Goal: Task Accomplishment & Management: Use online tool/utility

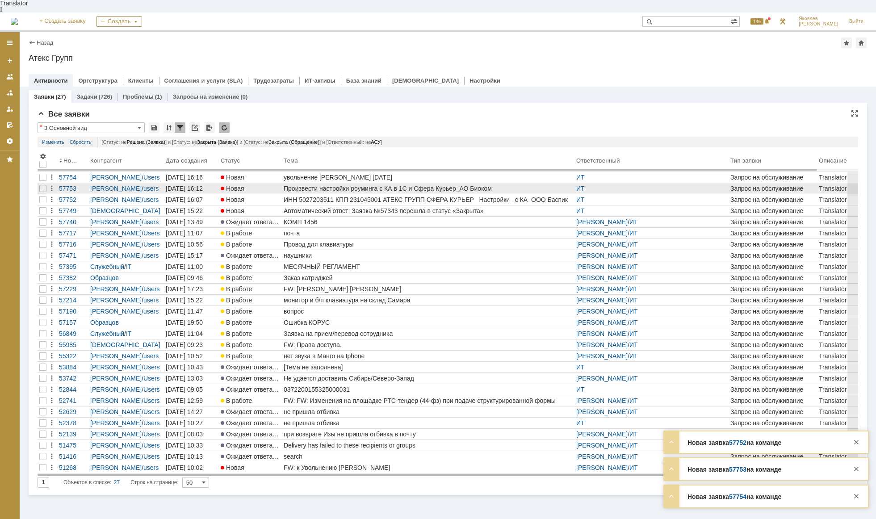
click at [406, 185] on div "Произвести настройки роуминга с КА в 1С и Сфера Курьер_АО Биоком" at bounding box center [428, 188] width 289 height 7
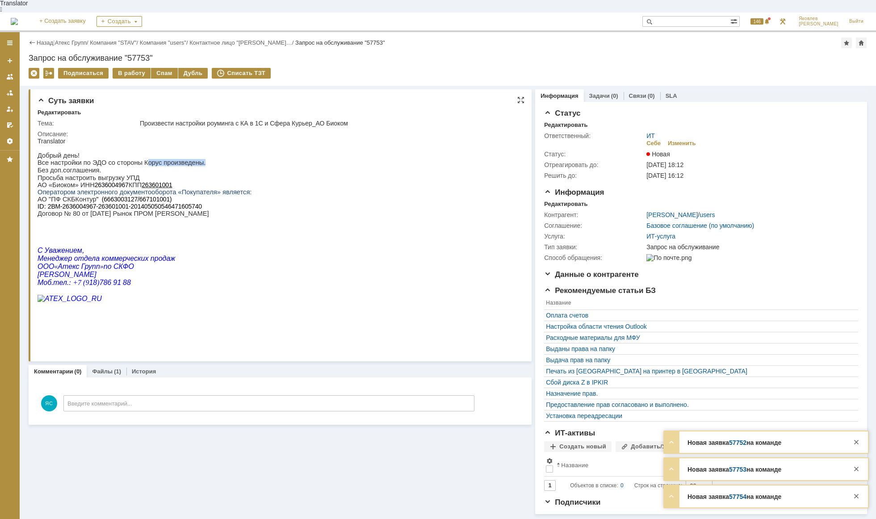
drag, startPoint x: 134, startPoint y: 158, endPoint x: 188, endPoint y: 158, distance: 54.9
click at [188, 158] on p "Добрый день! Все настройки по ЭДО со стороны Корус произведены." at bounding box center [145, 155] width 214 height 21
click at [69, 174] on p "Просьба настроить выгрузку УПД" at bounding box center [145, 177] width 214 height 7
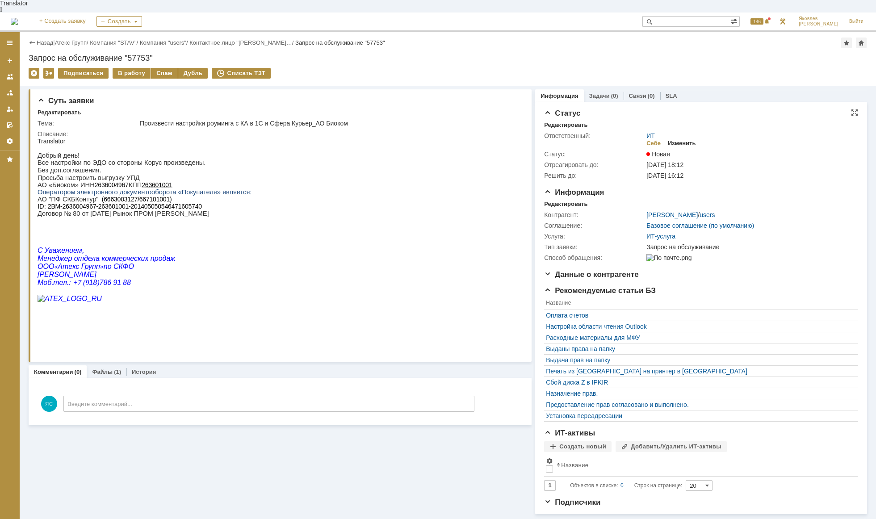
click at [677, 140] on div "Изменить" at bounding box center [682, 143] width 28 height 7
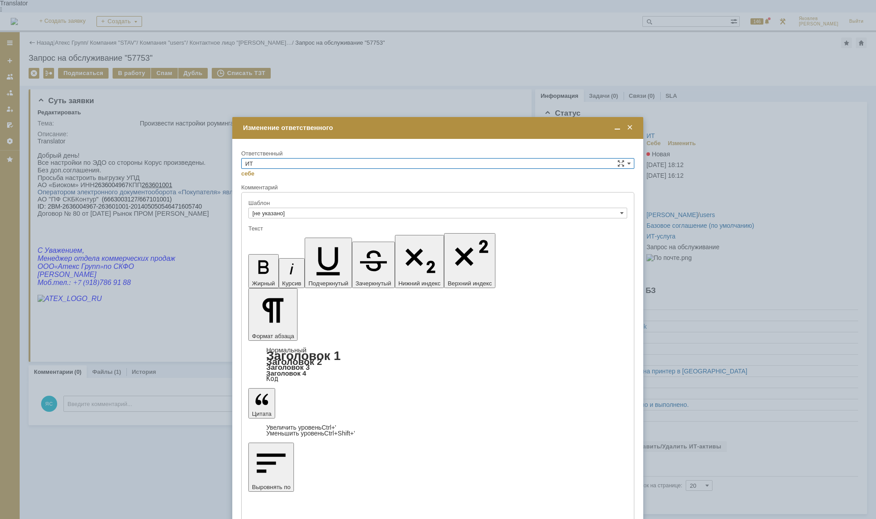
click at [271, 166] on input "ИТ" at bounding box center [437, 163] width 393 height 11
click at [273, 238] on span "АСУ" at bounding box center [437, 237] width 385 height 7
type input "АСУ"
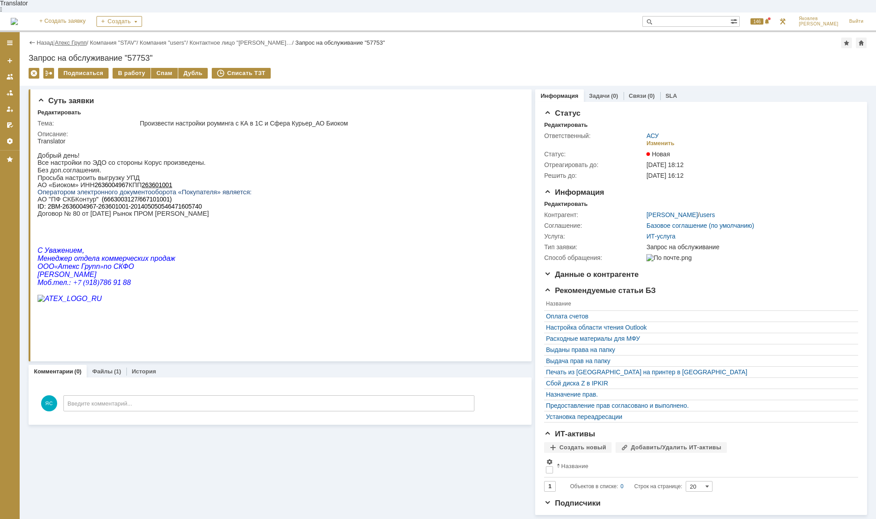
click at [75, 39] on link "Атекс Групп" at bounding box center [71, 42] width 32 height 7
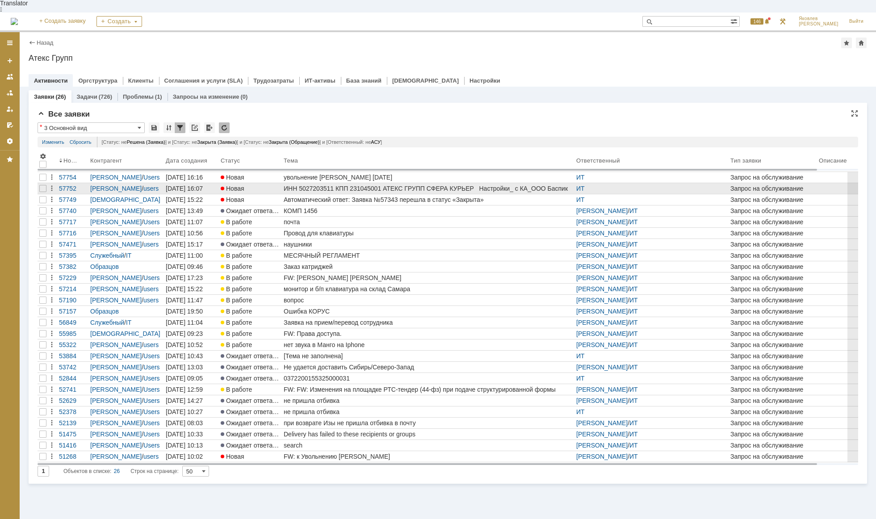
click at [420, 185] on div "ИНН 5027203511 КПП 231045001 АТЕКС ГРУПП СФЕРА КУРЬЕР Настройки_ с КА_ООО Баспик" at bounding box center [428, 188] width 289 height 7
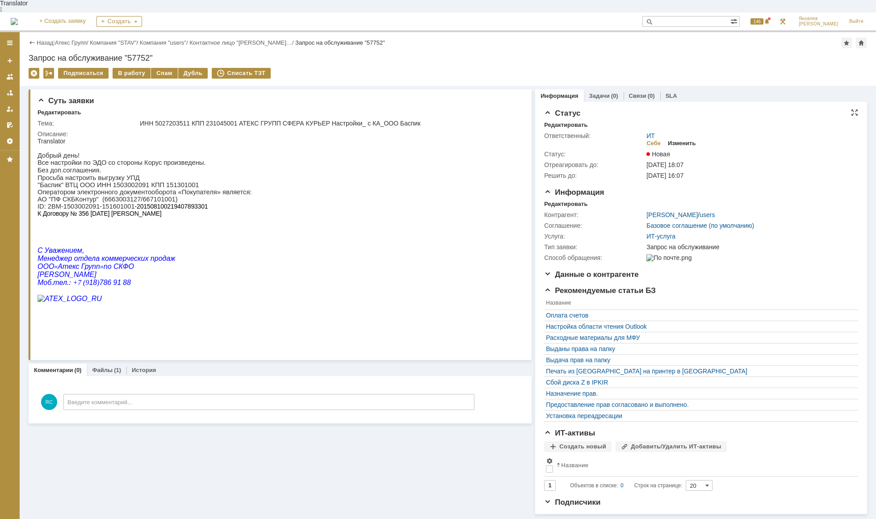
click at [679, 140] on div "Изменить" at bounding box center [682, 143] width 28 height 7
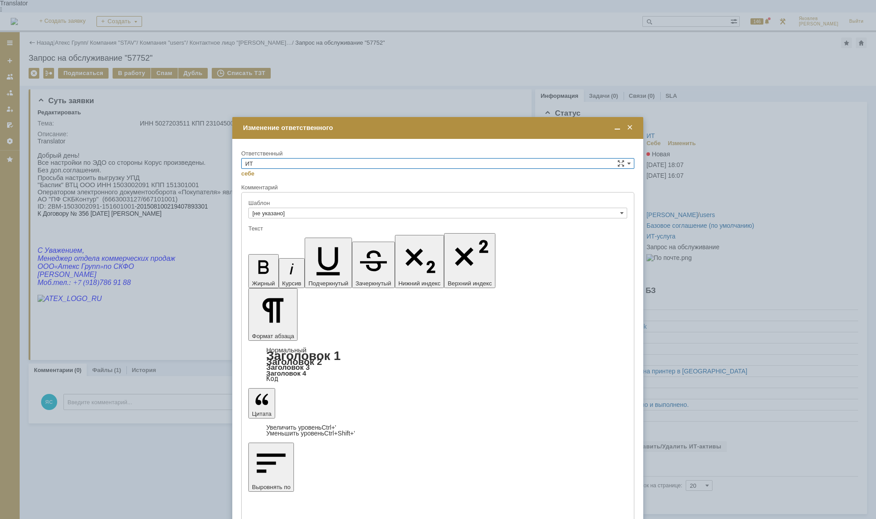
click at [293, 159] on input "ИТ" at bounding box center [437, 163] width 393 height 11
click at [277, 237] on span "АСУ" at bounding box center [437, 237] width 385 height 7
type input "АСУ"
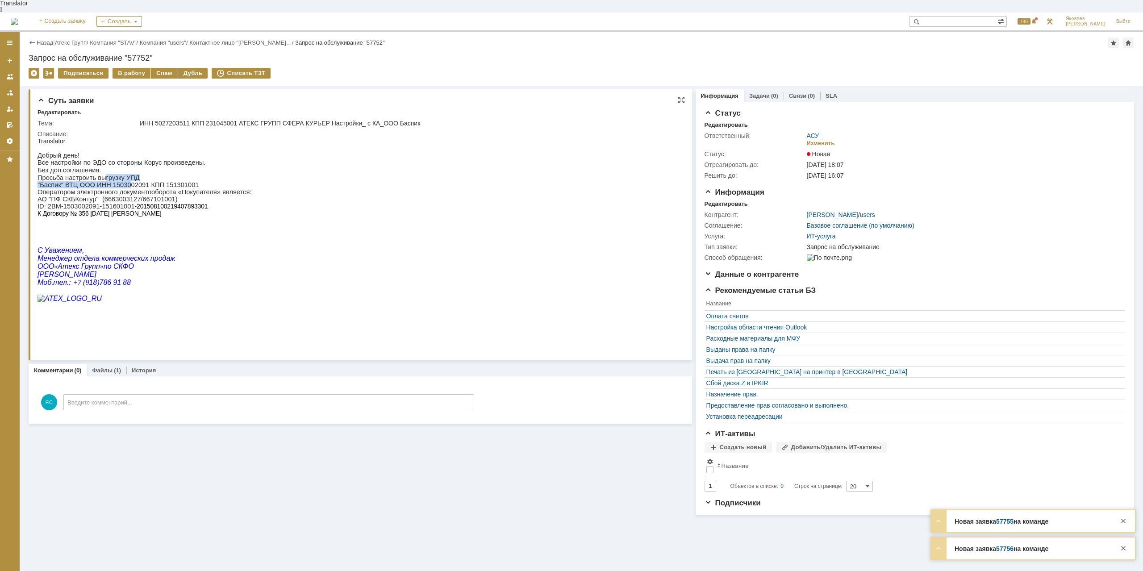
drag, startPoint x: 97, startPoint y: 176, endPoint x: 121, endPoint y: 182, distance: 24.9
click at [122, 182] on div "Добрый день! Все настройки по ЭДО со стороны Корус произведены. Без доп.соглаше…" at bounding box center [145, 227] width 214 height 165
drag, startPoint x: 121, startPoint y: 184, endPoint x: 123, endPoint y: 178, distance: 6.0
click at [121, 183] on p ""Баспик" ВТЦ ООО ИНН 1503002091 КПП 151301001 Оператором электронного документо…" at bounding box center [145, 188] width 214 height 14
drag, startPoint x: 106, startPoint y: 155, endPoint x: 125, endPoint y: 158, distance: 19.0
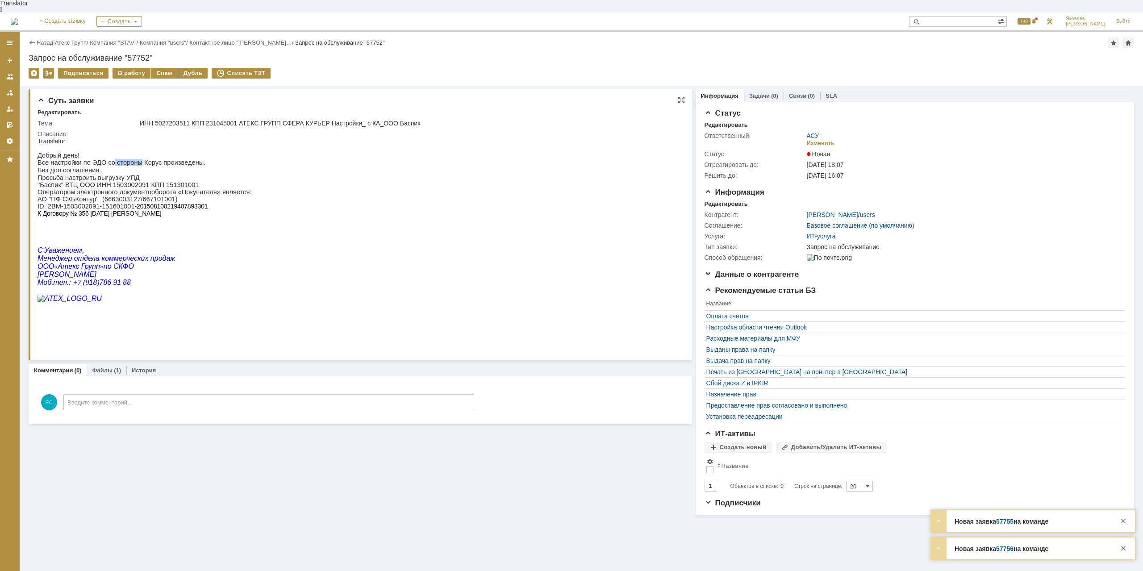
click at [125, 158] on p "Добрый день! Все настройки по ЭДО со стороны Корус произведены." at bounding box center [145, 155] width 214 height 21
click at [121, 155] on p "Добрый день! Все настройки по ЭДО со стороны Корус произведены." at bounding box center [145, 155] width 214 height 21
click at [73, 39] on link "Атекс Групп" at bounding box center [71, 42] width 32 height 7
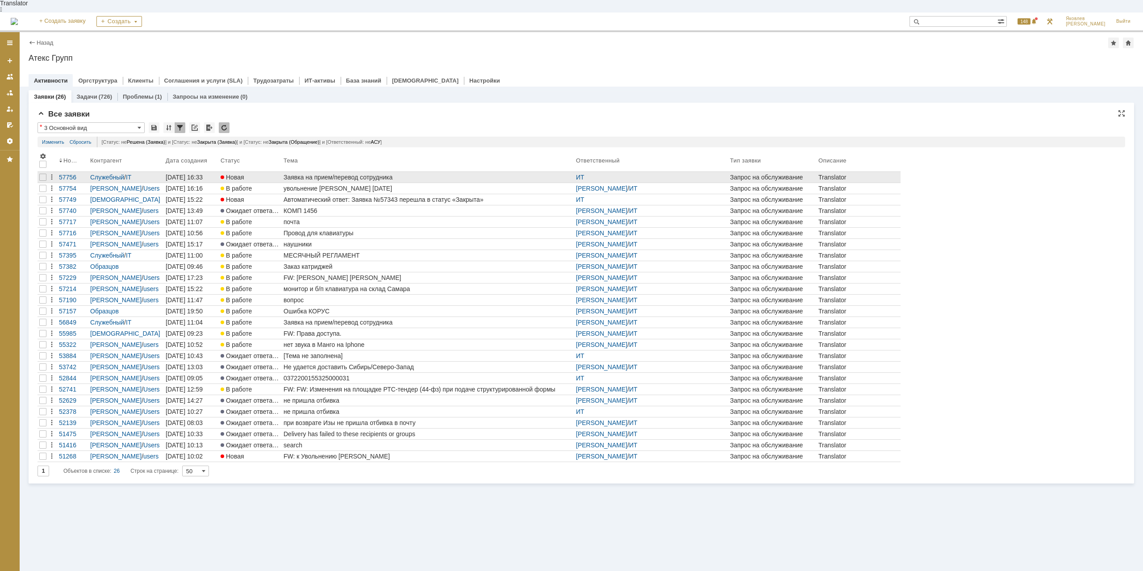
click at [347, 174] on div "Заявка на прием/перевод сотрудника" at bounding box center [428, 177] width 289 height 7
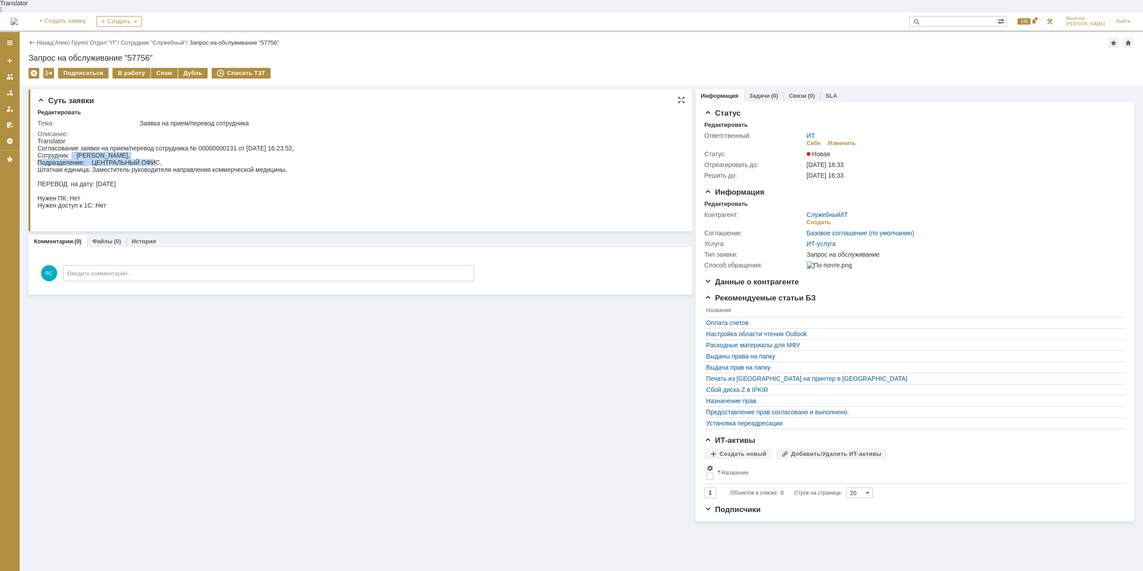
drag, startPoint x: 71, startPoint y: 151, endPoint x: 157, endPoint y: 157, distance: 85.5
click at [157, 157] on div "Согласование заявки на прием/перевод сотрудника № 00000000131 от [DATE] 16:23:5…" at bounding box center [166, 184] width 256 height 79
click at [206, 157] on div "Согласование заявки на прием/перевод сотрудника № 00000000131 от [DATE] 16:23:5…" at bounding box center [166, 184] width 256 height 79
drag, startPoint x: 301, startPoint y: 163, endPoint x: 260, endPoint y: 163, distance: 40.2
click at [260, 163] on html "Translator Согласование заявки на прием/перевод сотрудника № 00000000131 от [DA…" at bounding box center [358, 181] width 640 height 86
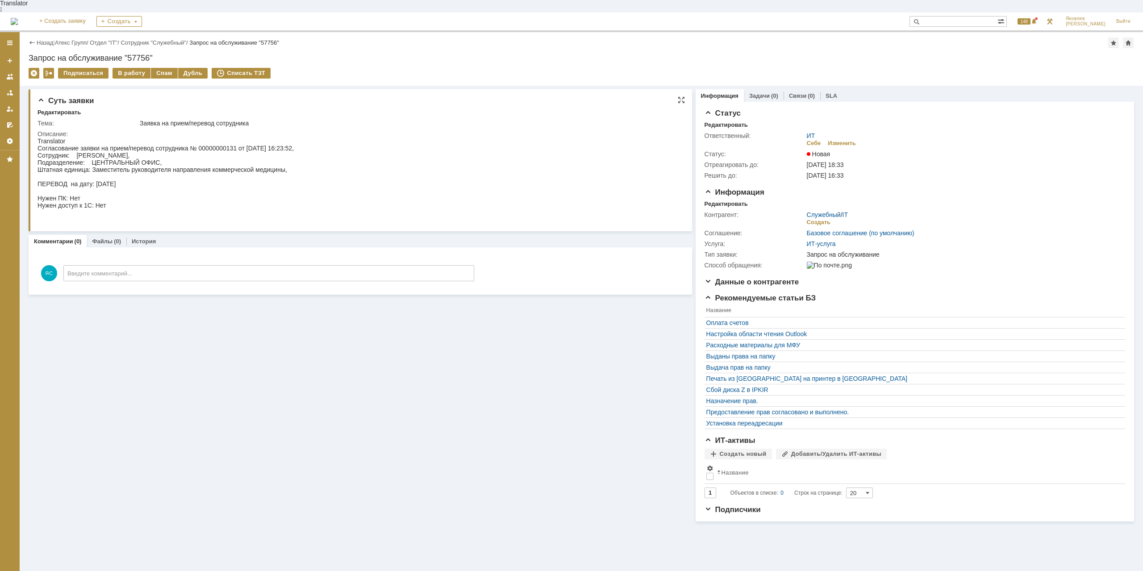
click at [260, 163] on div "Согласование заявки на прием/перевод сотрудника № 00000000131 от [DATE] 16:23:5…" at bounding box center [166, 184] width 256 height 79
drag, startPoint x: 111, startPoint y: 154, endPoint x: 125, endPoint y: 153, distance: 13.9
click at [125, 153] on div "Согласование заявки на прием/перевод сотрудника № 00000000131 от [DATE] 16:23:5…" at bounding box center [166, 184] width 256 height 79
click at [125, 152] on div "Согласование заявки на прием/перевод сотрудника № 00000000131 от [DATE] 16:23:5…" at bounding box center [166, 184] width 256 height 79
drag, startPoint x: 109, startPoint y: 155, endPoint x: 120, endPoint y: 155, distance: 10.7
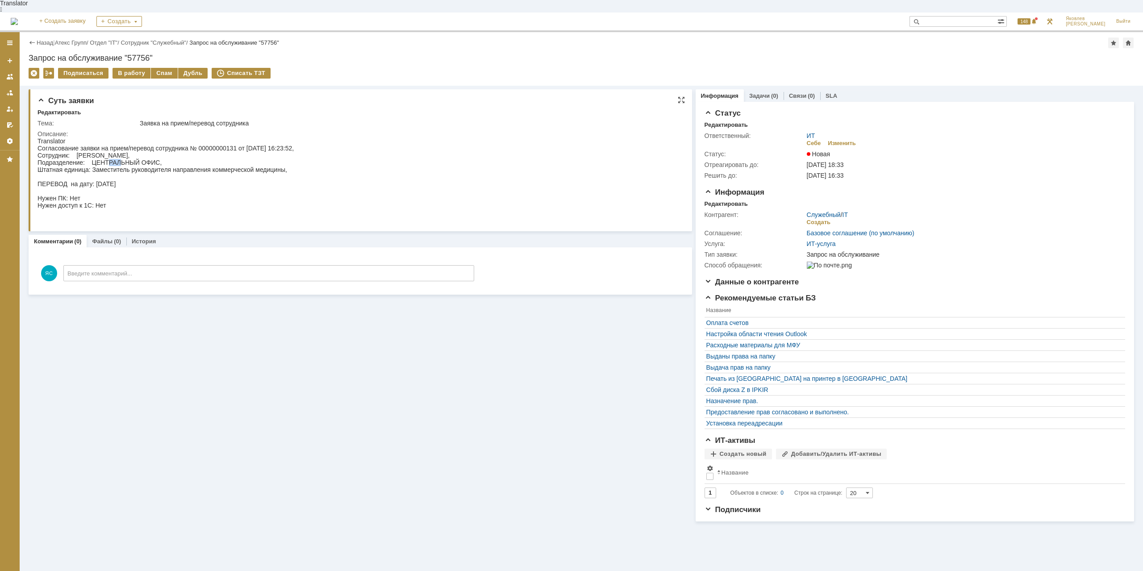
click at [120, 155] on div "Согласование заявки на прием/перевод сотрудника № 00000000131 от [DATE] 16:23:5…" at bounding box center [166, 184] width 256 height 79
click at [118, 155] on div "Согласование заявки на прием/перевод сотрудника № 00000000131 от [DATE] 16:23:5…" at bounding box center [166, 184] width 256 height 79
click at [105, 159] on div "Согласование заявки на прием/перевод сотрудника № 00000000131 от [DATE] 16:23:5…" at bounding box center [166, 184] width 256 height 79
drag, startPoint x: 86, startPoint y: 165, endPoint x: 129, endPoint y: 163, distance: 42.5
click at [129, 163] on div "Согласование заявки на прием/перевод сотрудника № 00000000131 от [DATE] 16:23:5…" at bounding box center [166, 184] width 256 height 79
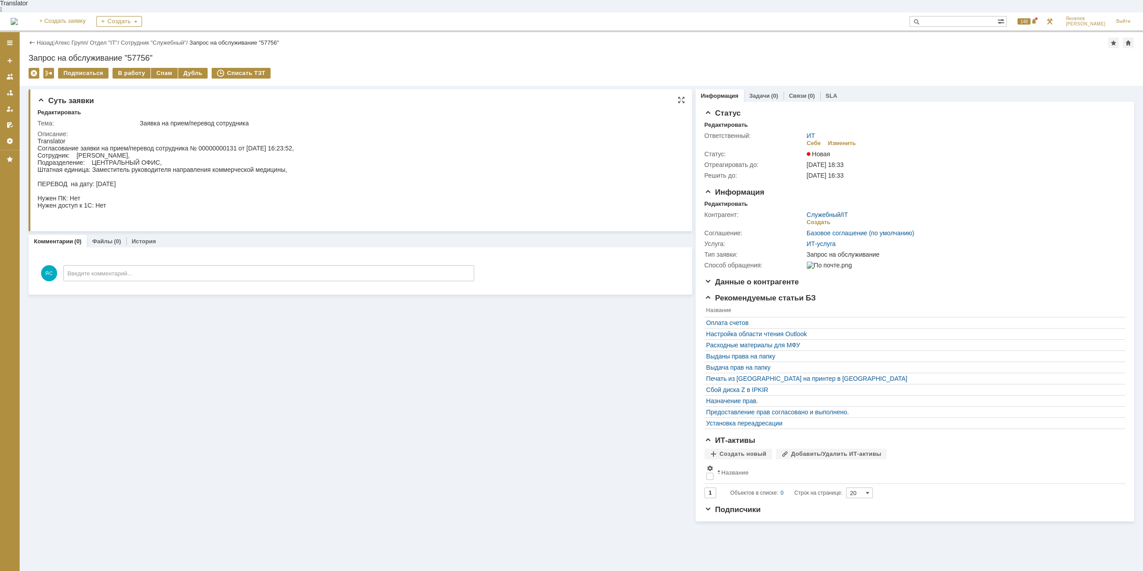
drag, startPoint x: 139, startPoint y: 161, endPoint x: 178, endPoint y: 162, distance: 38.9
click at [139, 161] on div "Согласование заявки на прием/перевод сотрудника № 00000000131 от [DATE] 16:23:5…" at bounding box center [166, 184] width 256 height 79
drag, startPoint x: 212, startPoint y: 161, endPoint x: 176, endPoint y: 161, distance: 36.2
click at [176, 161] on div "Согласование заявки на прием/перевод сотрудника № 00000000131 от [DATE] 16:23:5…" at bounding box center [166, 184] width 256 height 79
click at [175, 161] on div "Согласование заявки на прием/перевод сотрудника № 00000000131 от [DATE] 16:23:5…" at bounding box center [166, 184] width 256 height 79
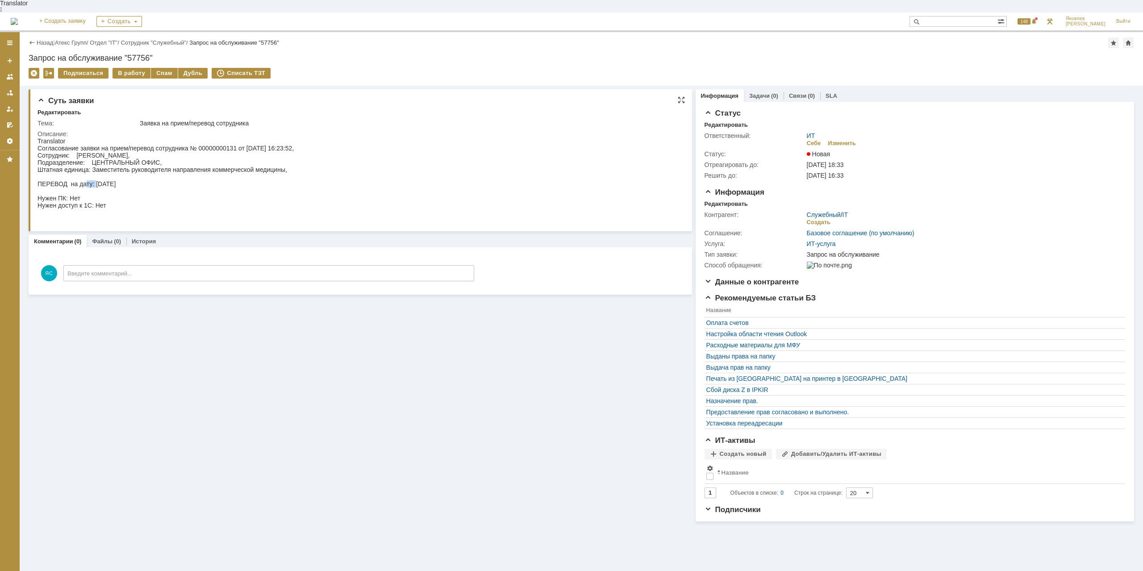
click at [97, 180] on div "Согласование заявки на прием/перевод сотрудника № 00000000131 от [DATE] 16:23:5…" at bounding box center [166, 184] width 256 height 79
click at [98, 180] on div "Согласование заявки на прием/перевод сотрудника № 00000000131 от [DATE] 16:23:5…" at bounding box center [166, 184] width 256 height 79
drag, startPoint x: 79, startPoint y: 187, endPoint x: 129, endPoint y: 140, distance: 68.5
click at [79, 187] on div "Согласование заявки на прием/перевод сотрудника № 00000000131 от [DATE] 16:23:5…" at bounding box center [166, 184] width 256 height 79
drag, startPoint x: 134, startPoint y: 170, endPoint x: 160, endPoint y: 228, distance: 63.4
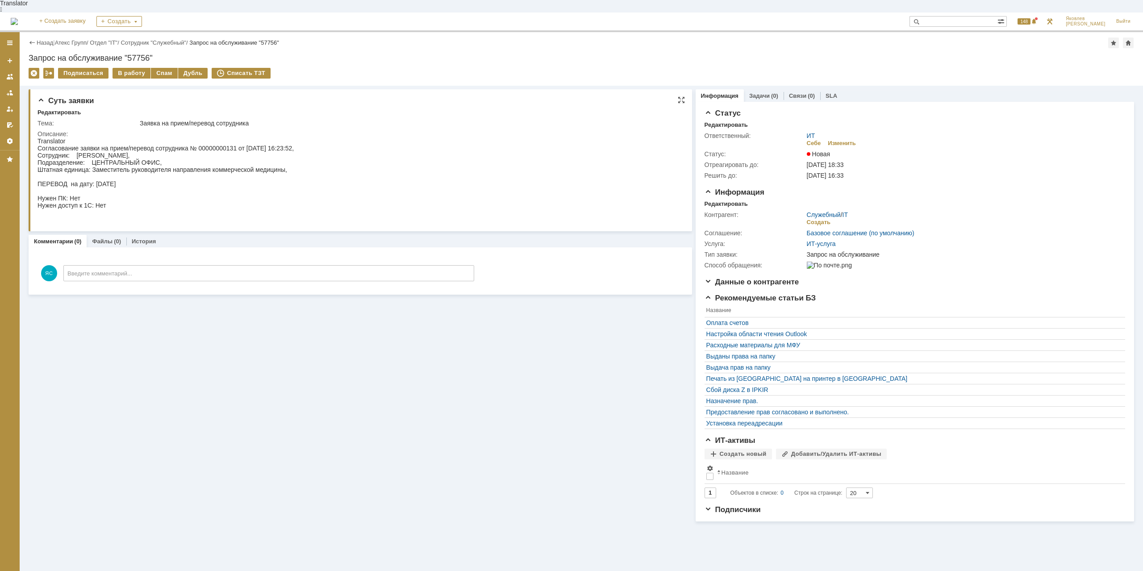
click at [134, 170] on div "Согласование заявки на прием/перевод сотрудника № 00000000131 от [DATE] 16:23:5…" at bounding box center [166, 184] width 256 height 79
click at [126, 68] on div "В работу" at bounding box center [132, 73] width 38 height 11
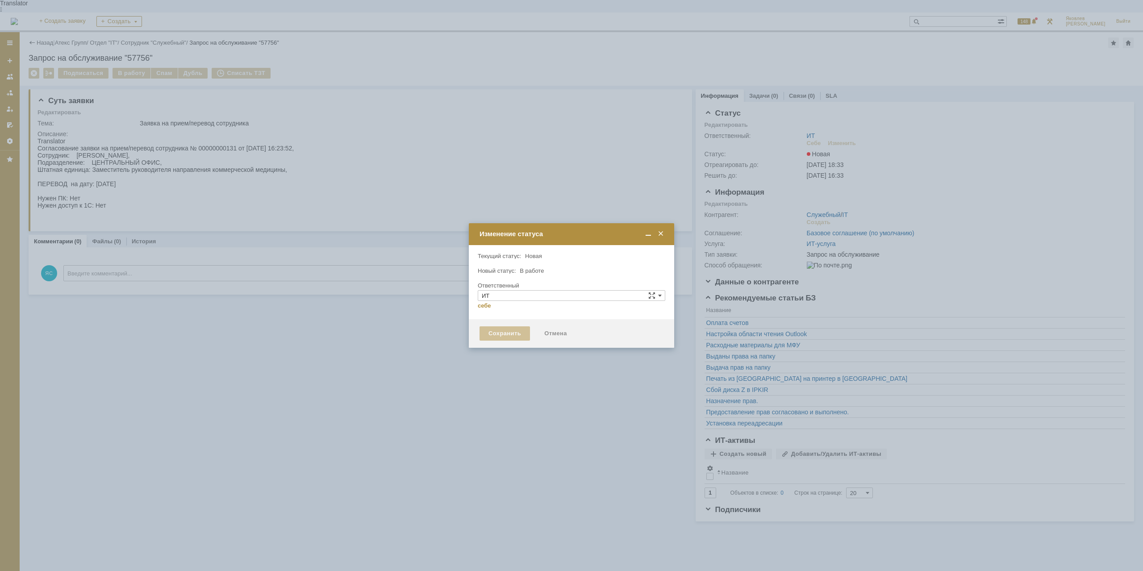
type input "[PERSON_NAME]"
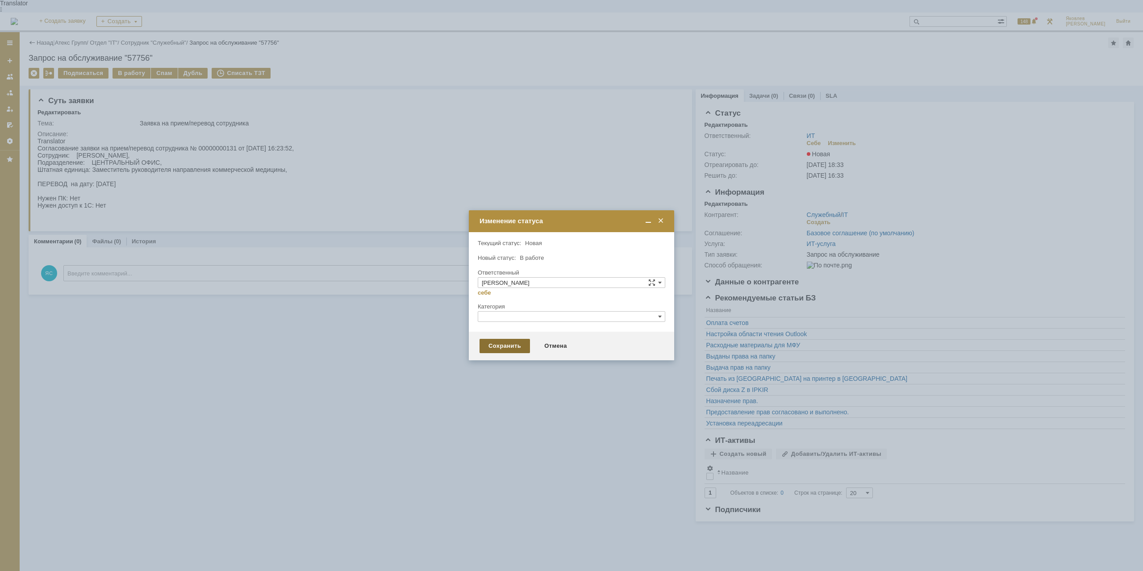
click at [492, 343] on div "Сохранить" at bounding box center [505, 346] width 50 height 14
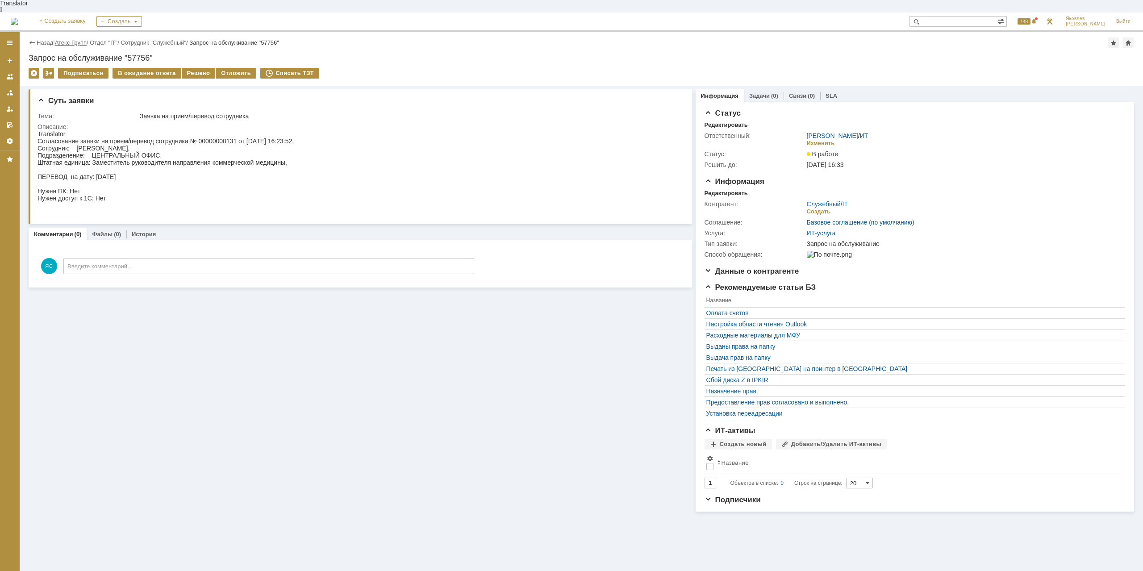
click at [77, 39] on link "Атекс Групп" at bounding box center [71, 42] width 32 height 7
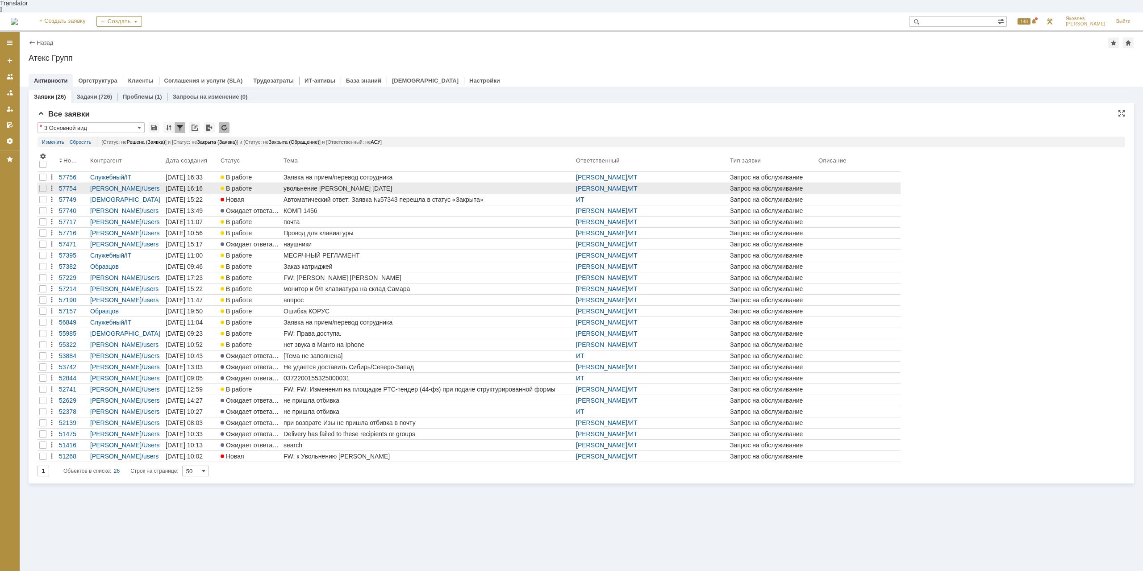
click at [370, 185] on div "увольнение [PERSON_NAME] [DATE]" at bounding box center [428, 188] width 289 height 7
